Goal: Navigation & Orientation: Find specific page/section

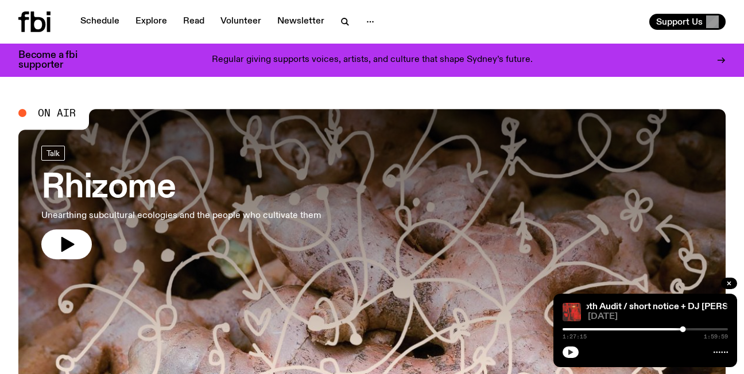
click at [570, 349] on icon "button" at bounding box center [570, 352] width 7 height 7
click at [99, 20] on link "Schedule" at bounding box center [100, 22] width 53 height 16
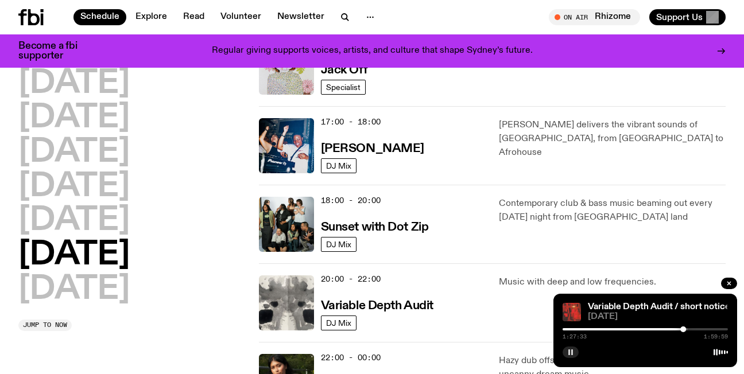
scroll to position [628, 0]
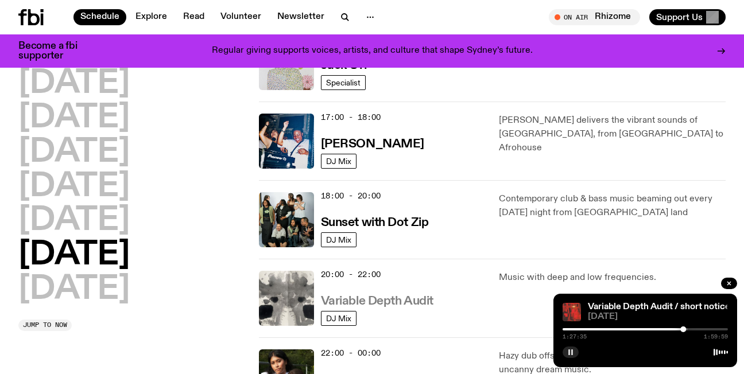
click at [397, 303] on h3 "Variable Depth Audit" at bounding box center [377, 302] width 113 height 12
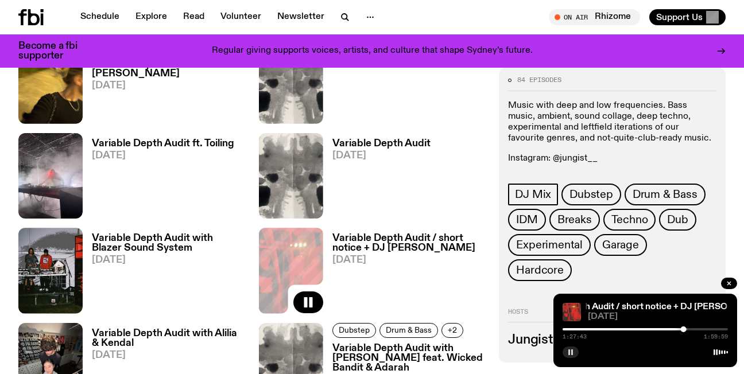
scroll to position [689, 0]
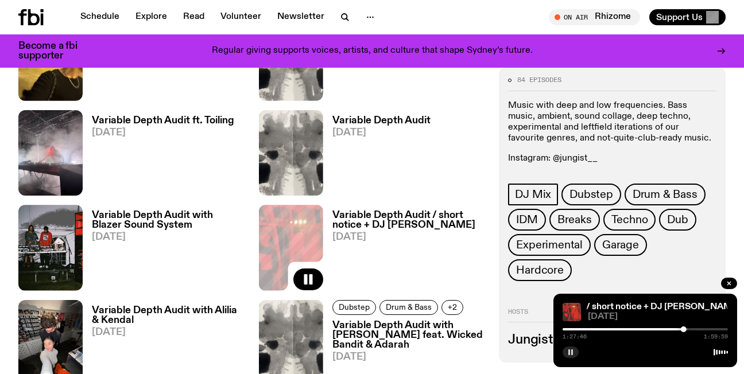
click at [355, 215] on h3 "Variable Depth Audit / short notice + DJ [PERSON_NAME]" at bounding box center [409, 221] width 153 height 20
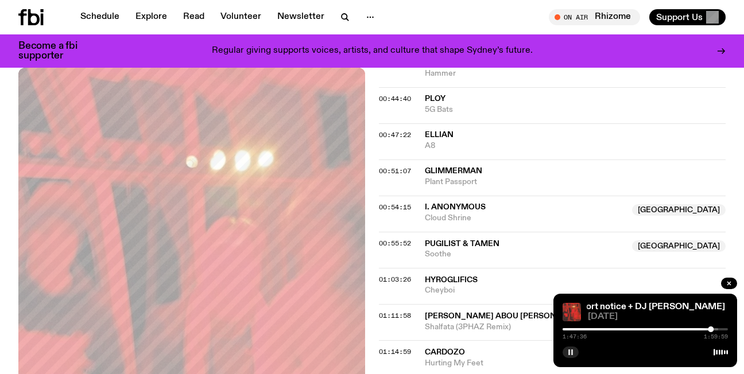
scroll to position [964, 0]
